Goal: Transaction & Acquisition: Purchase product/service

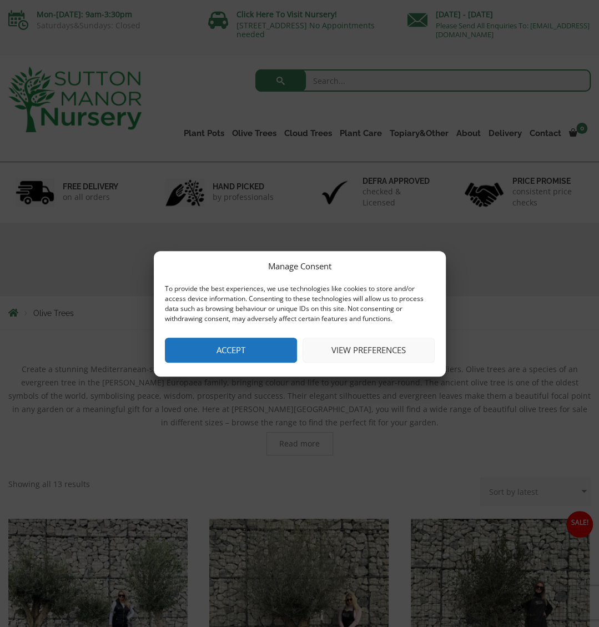
click at [373, 357] on button "View preferences" at bounding box center [369, 350] width 132 height 25
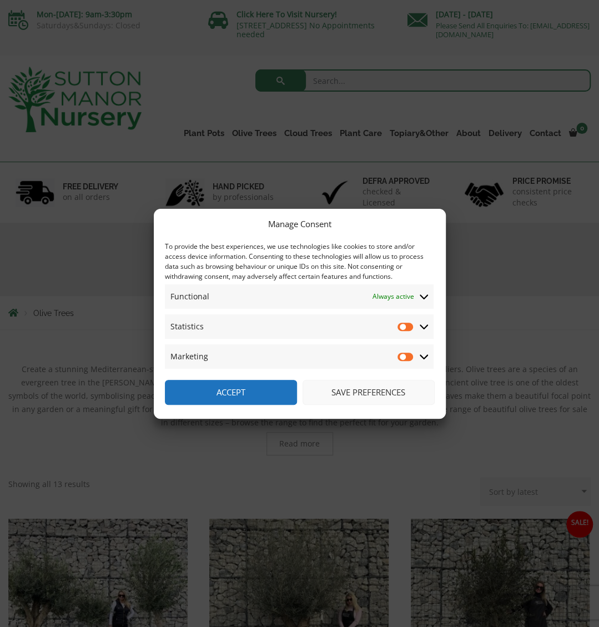
click at [379, 394] on button "Save preferences" at bounding box center [369, 392] width 132 height 25
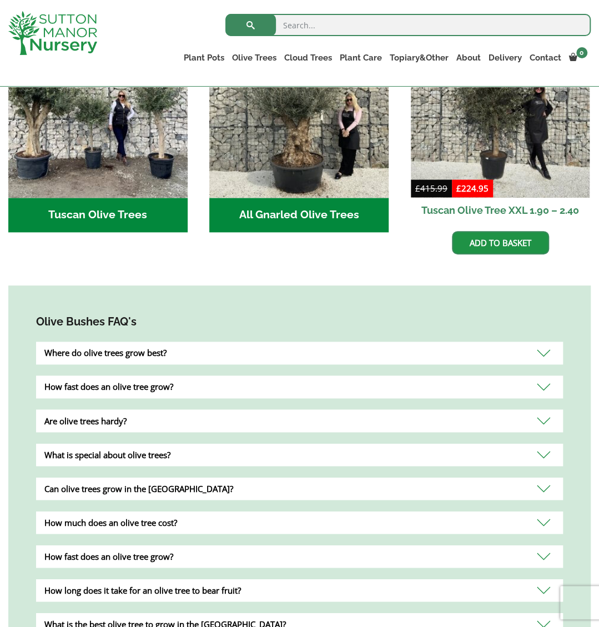
scroll to position [258, 0]
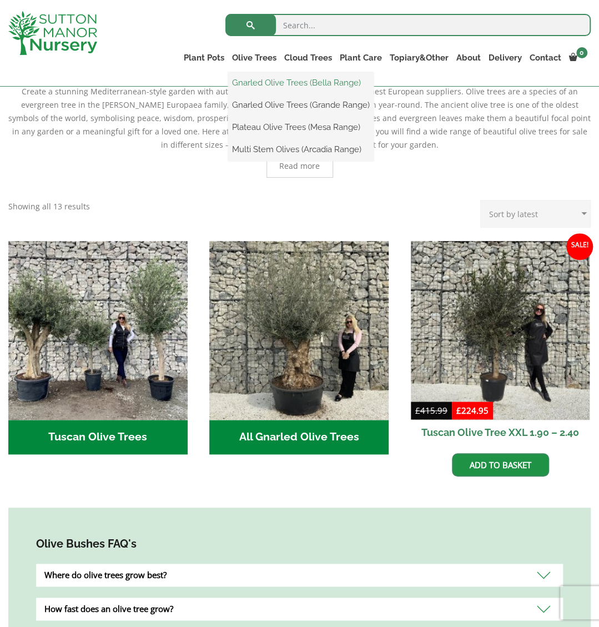
click at [264, 82] on link "Gnarled Olive Trees (Bella Range)" at bounding box center [300, 82] width 145 height 17
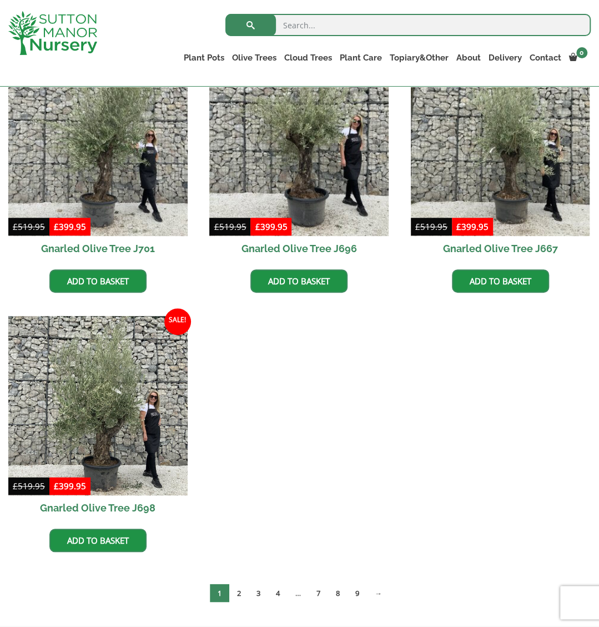
scroll to position [91, 0]
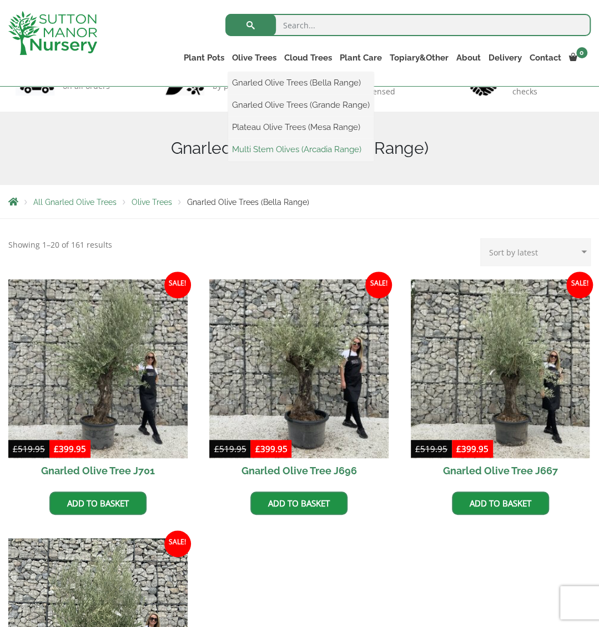
click at [251, 147] on link "Multi Stem Olives (Arcadia Range)" at bounding box center [300, 149] width 145 height 17
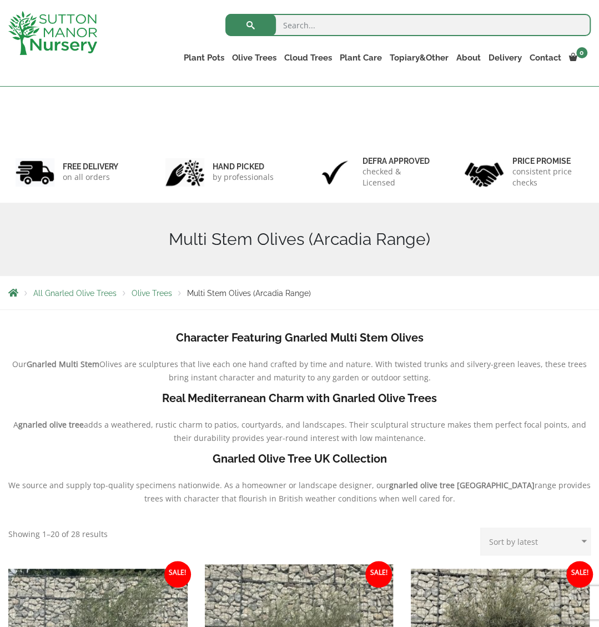
scroll to position [313, 0]
